Goal: Task Accomplishment & Management: Use online tool/utility

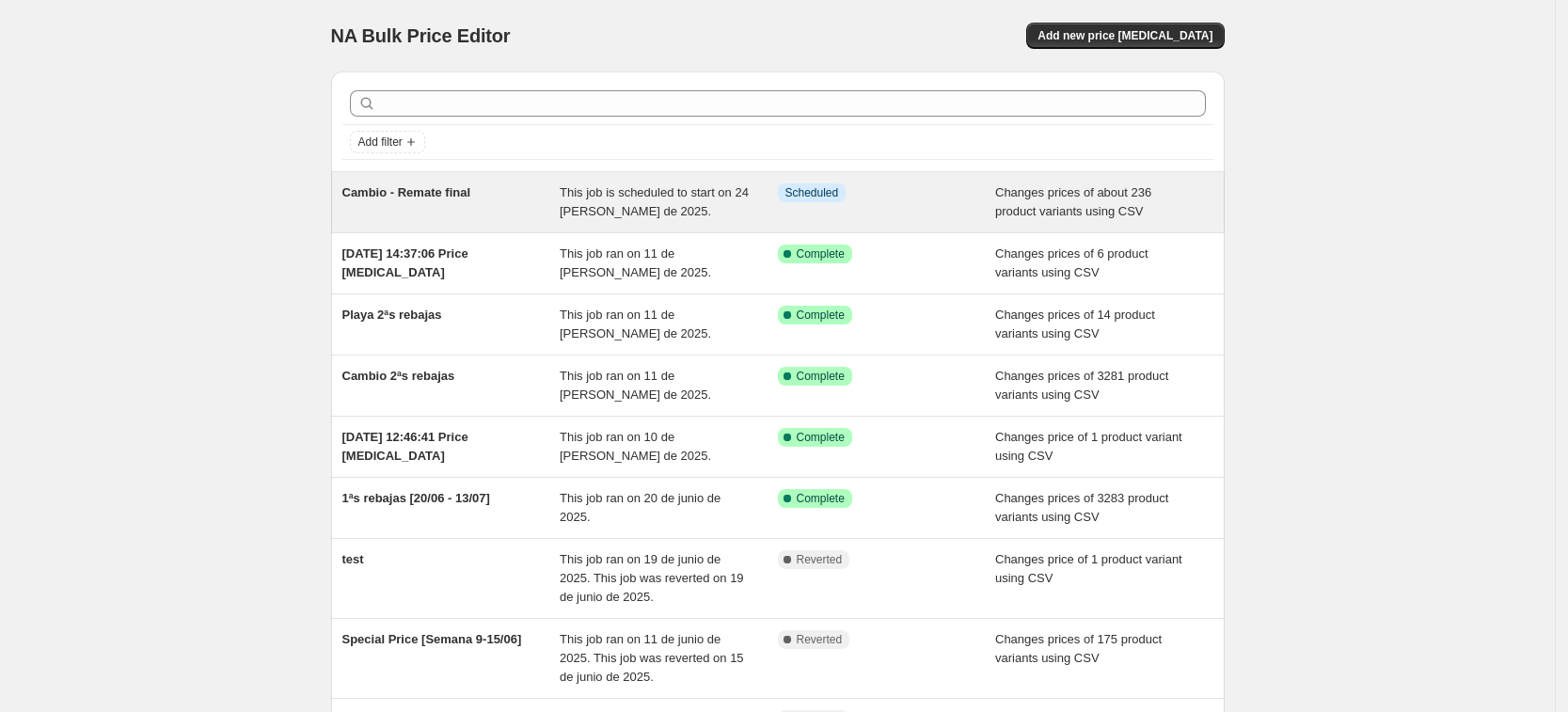
click at [405, 188] on span "Cambio - Remate final" at bounding box center [407, 193] width 129 height 14
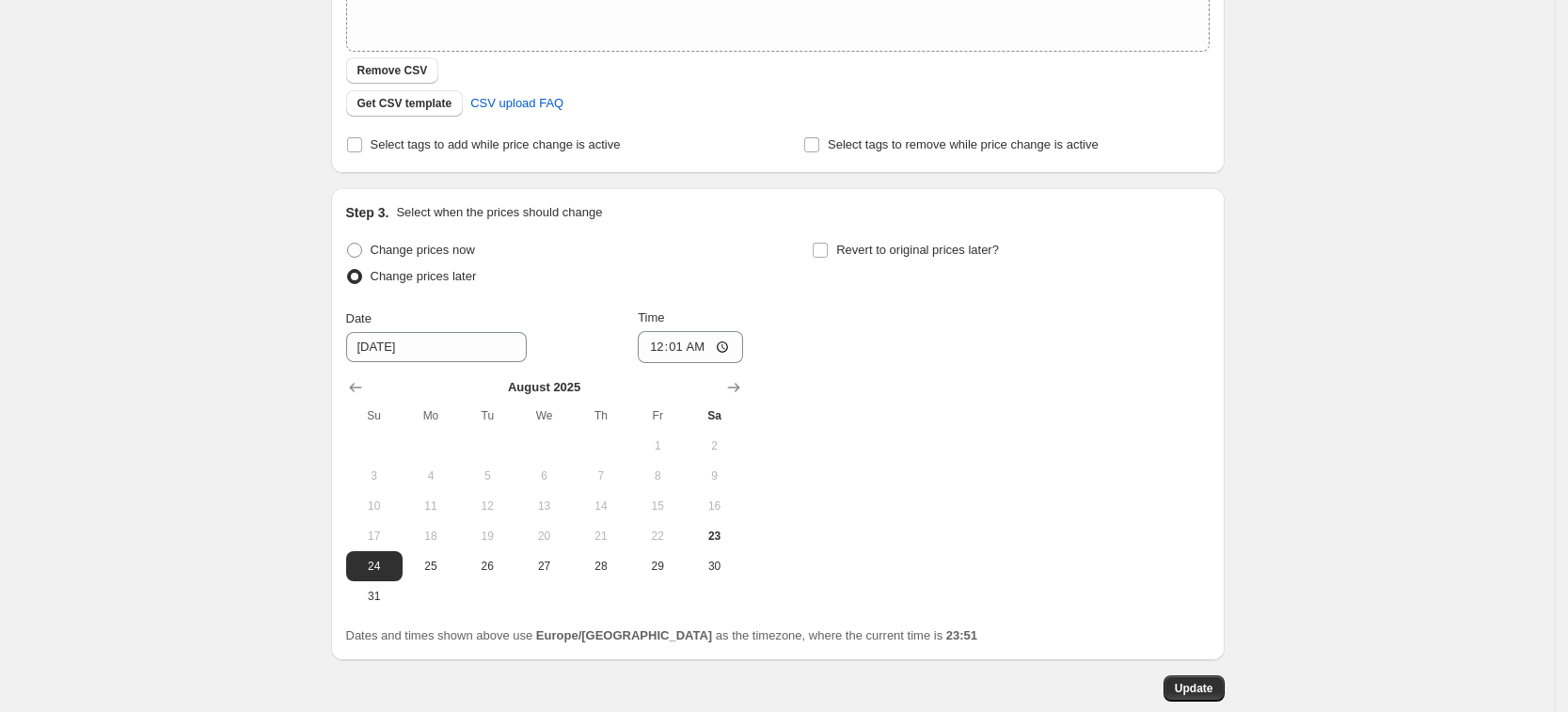
scroll to position [627, 0]
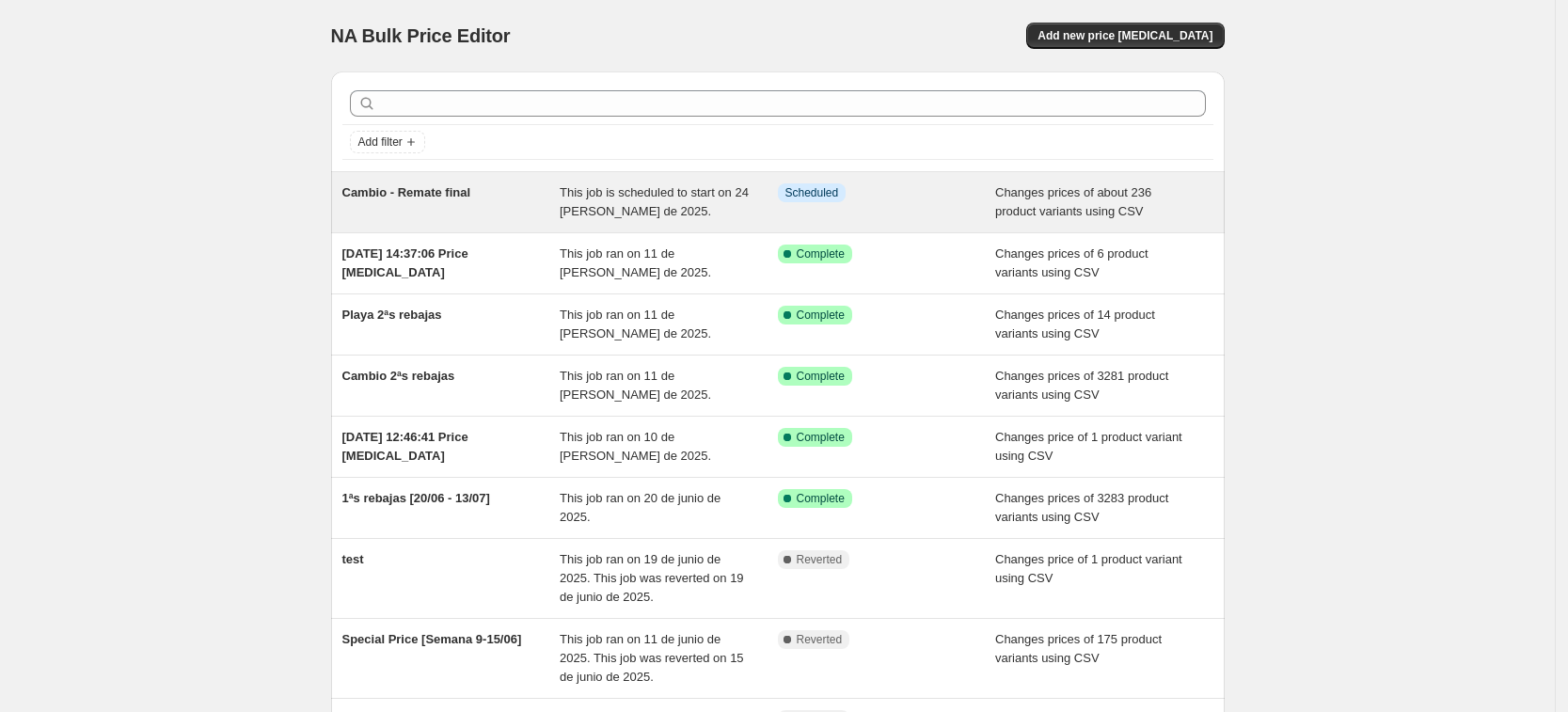
click at [497, 188] on div "Cambio - Remate final" at bounding box center [452, 203] width 218 height 38
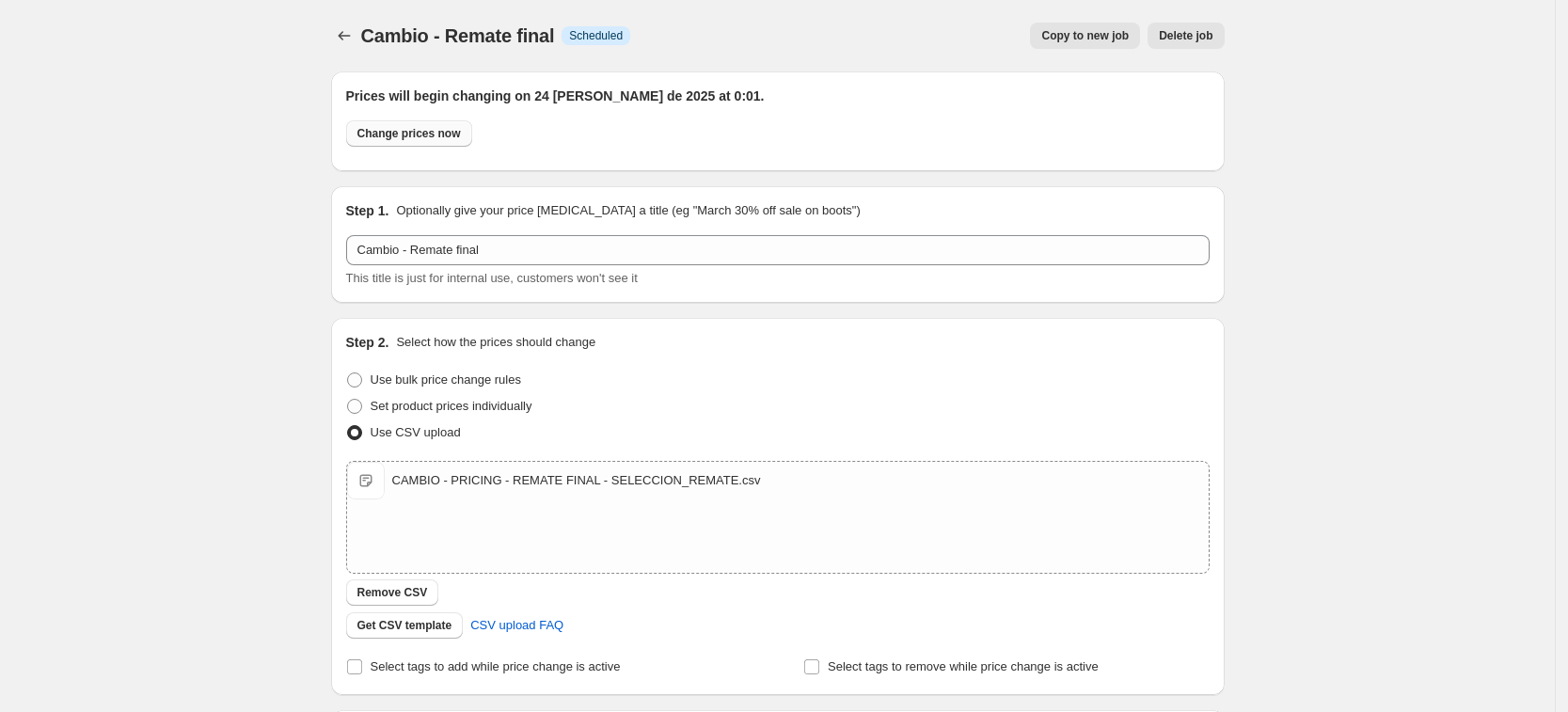
click at [418, 130] on span "Change prices now" at bounding box center [409, 133] width 103 height 15
radio input "true"
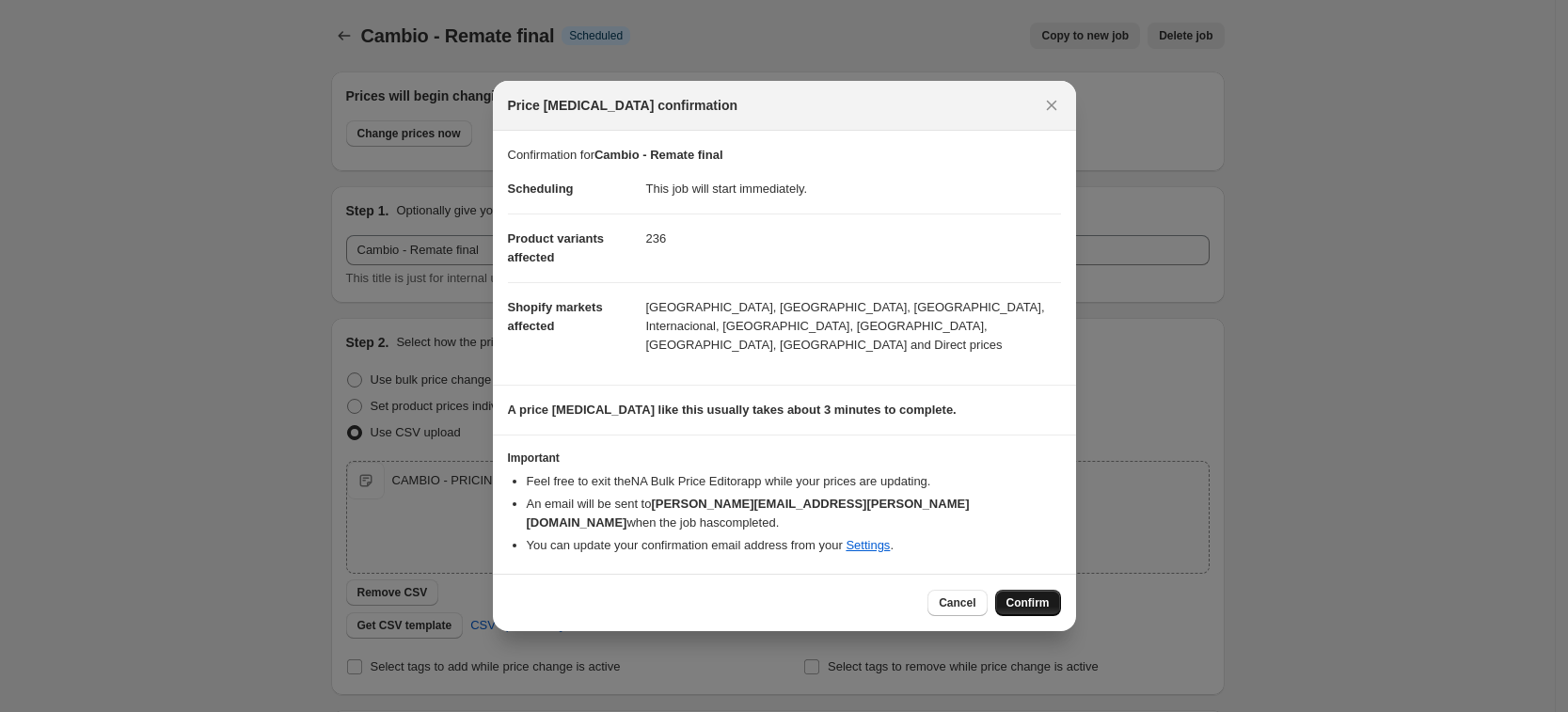
click at [1033, 596] on span "Confirm" at bounding box center [1029, 603] width 44 height 15
